Goal: Information Seeking & Learning: Learn about a topic

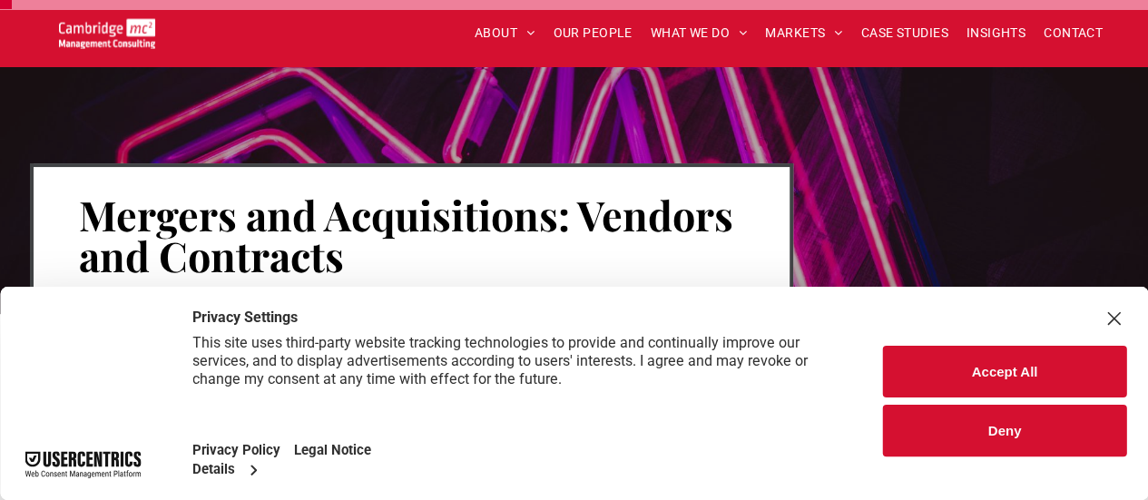
scroll to position [182, 0]
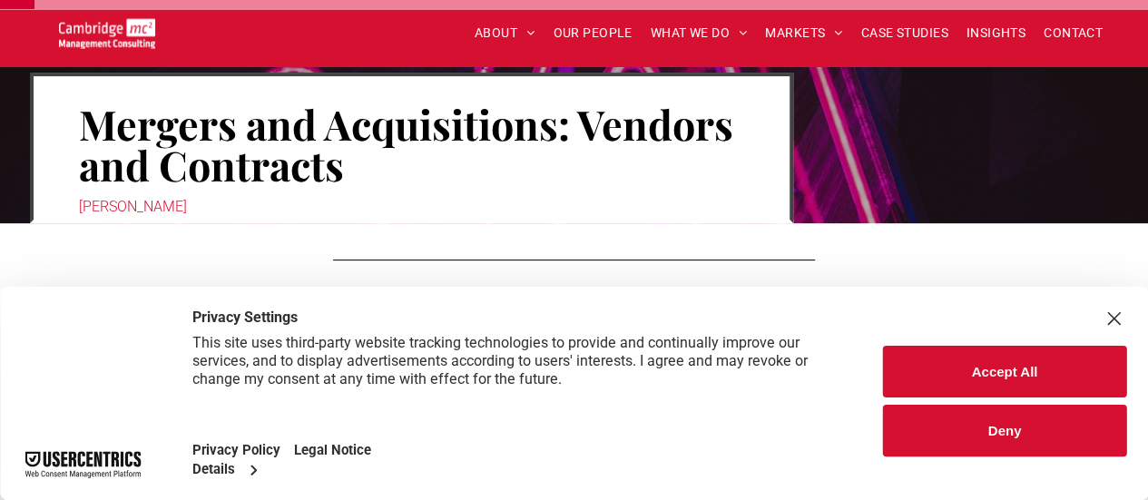
click at [1027, 433] on button "Deny" at bounding box center [1004, 431] width 243 height 52
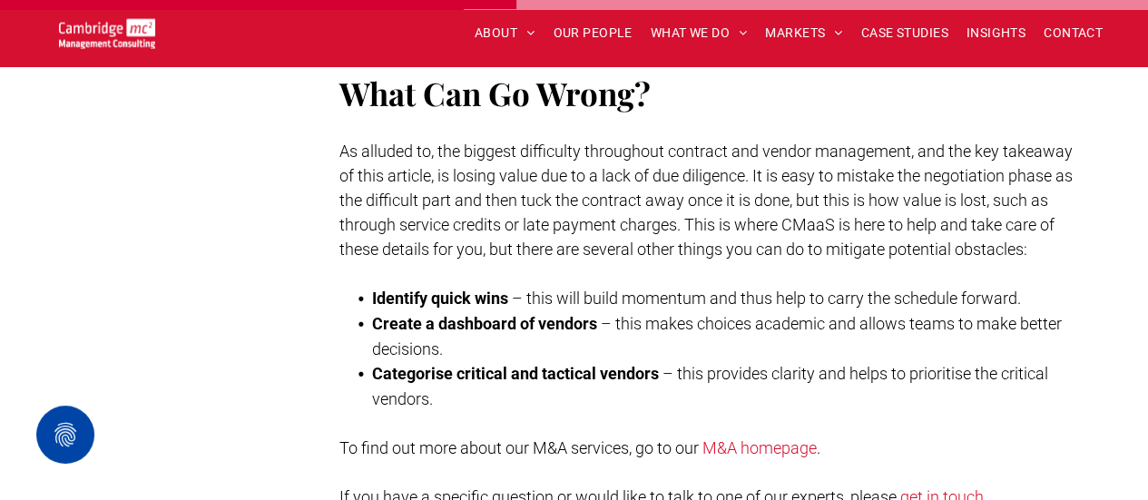
scroll to position [2542, 0]
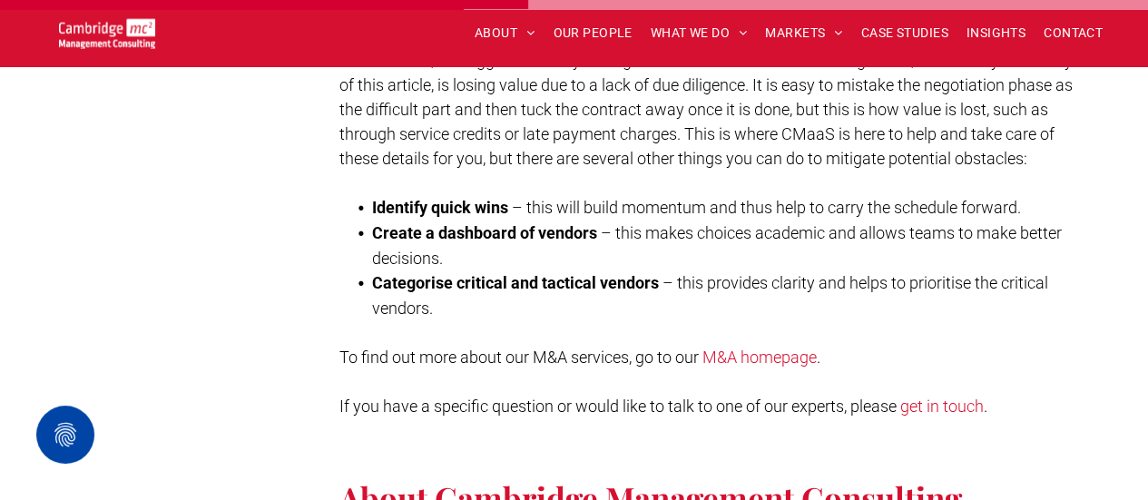
click at [766, 348] on link "M&A homepage" at bounding box center [760, 357] width 114 height 19
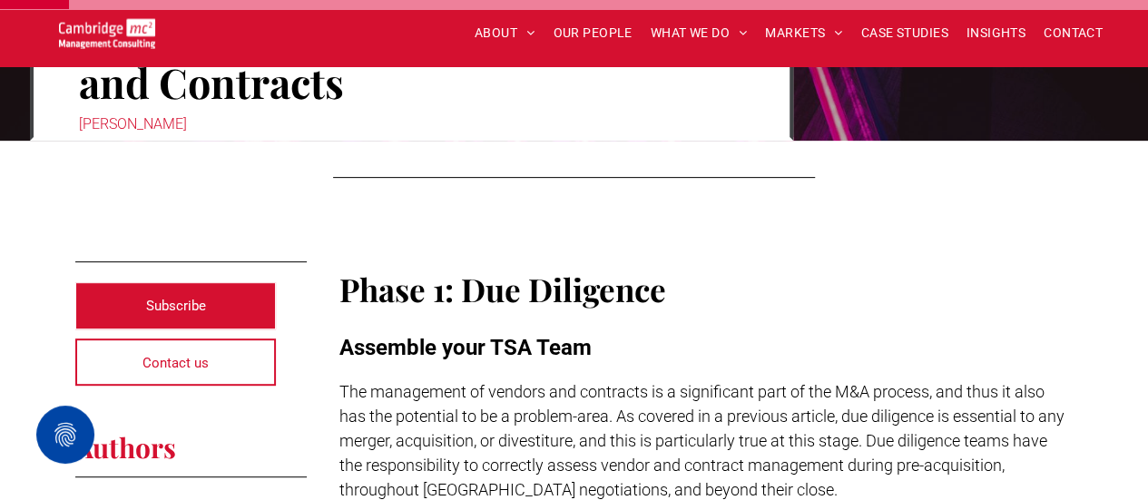
scroll to position [182, 0]
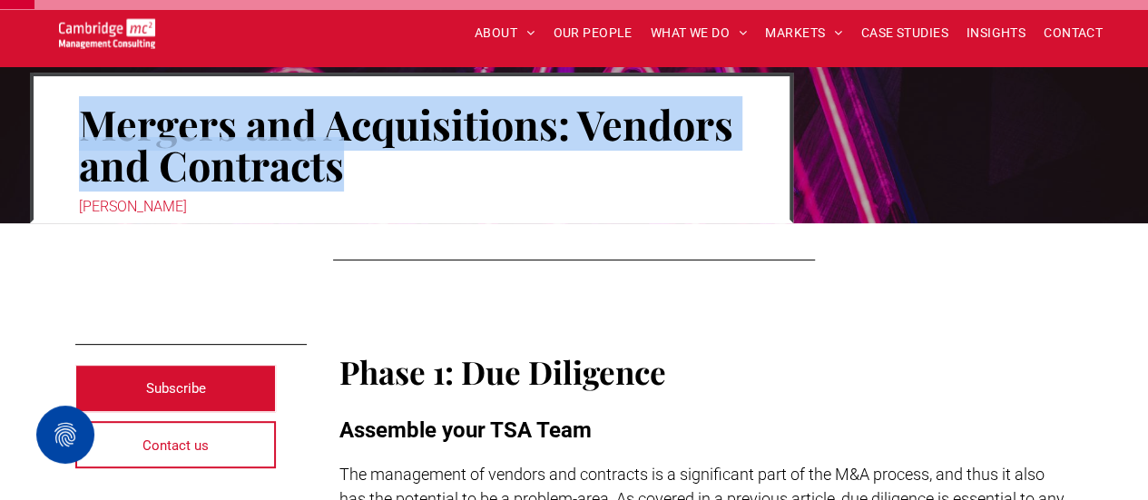
drag, startPoint x: 80, startPoint y: 123, endPoint x: 314, endPoint y: 166, distance: 238.2
click at [341, 162] on h1 "Mergers and Acquisitions: Vendors and Contracts" at bounding box center [411, 144] width 665 height 85
copy h1 "Mergers and Acquisitions: Vendors and Contracts"
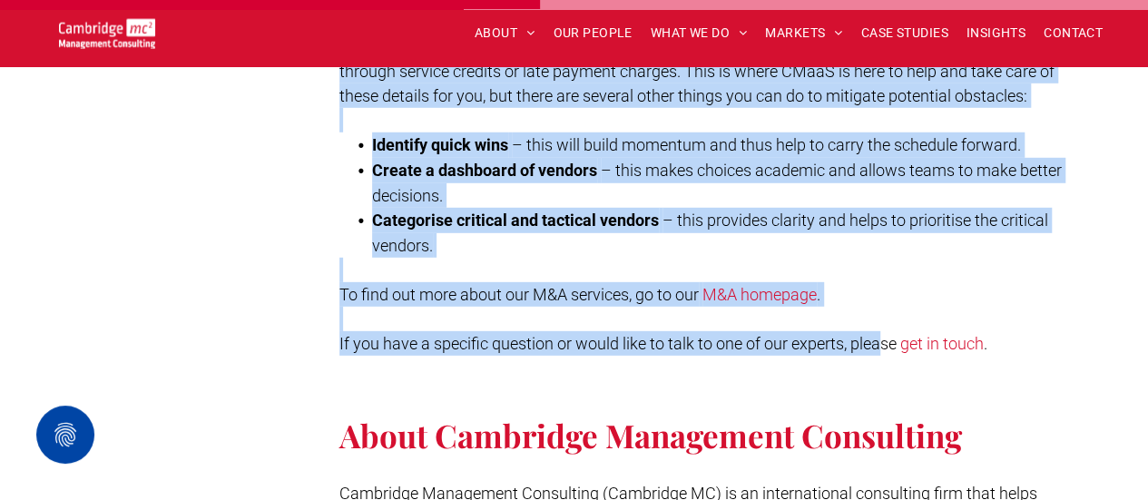
scroll to position [2632, 0]
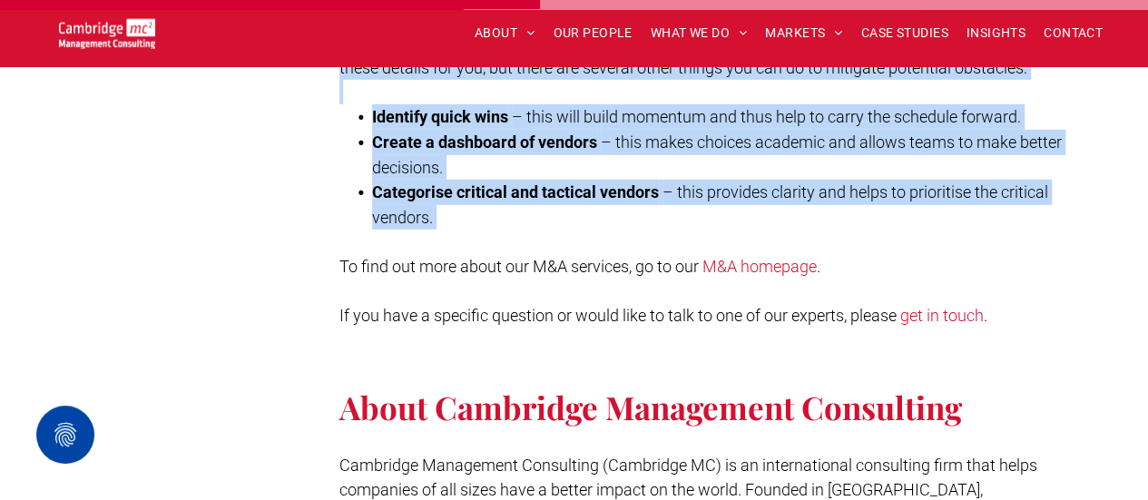
drag, startPoint x: 343, startPoint y: 195, endPoint x: 915, endPoint y: 221, distance: 572.4
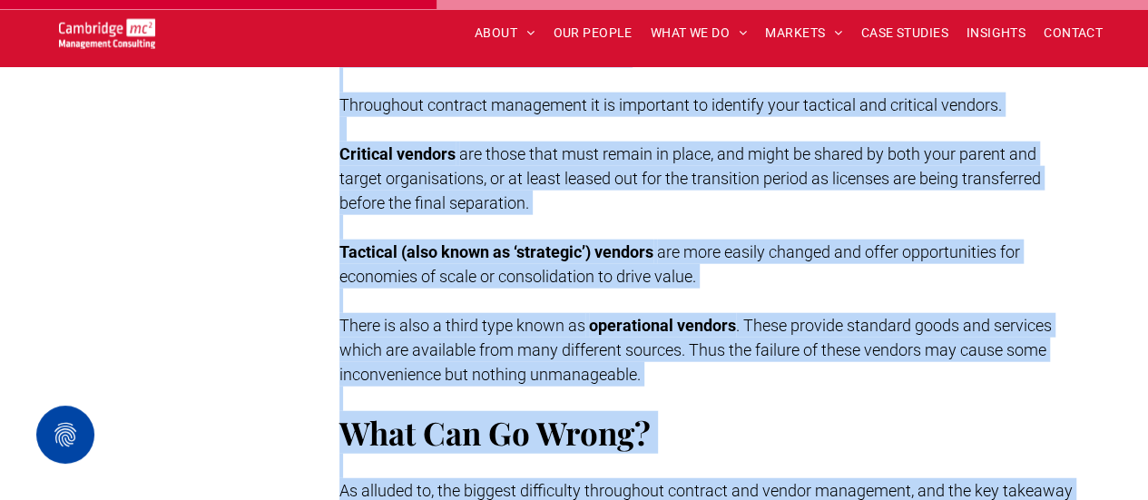
scroll to position [2088, 0]
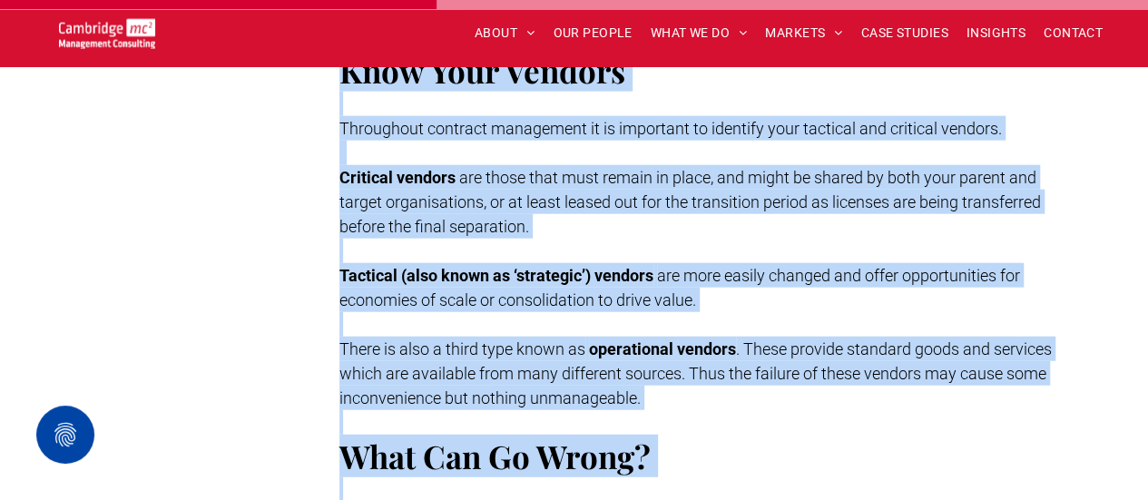
copy div "Phase 1: Due Diligence Assemble your TSA Team The management of vendors and con…"
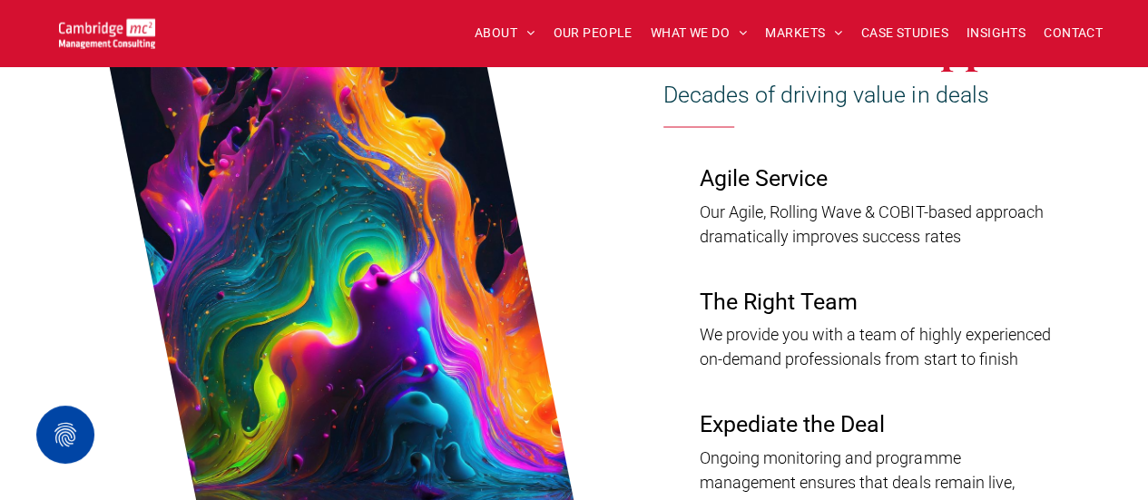
scroll to position [1543, 0]
